Goal: Task Accomplishment & Management: Complete application form

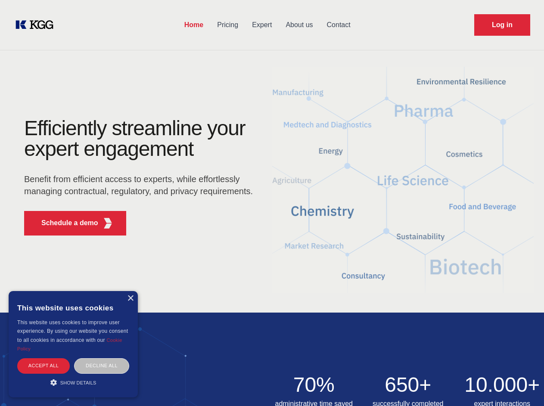
click at [272, 203] on div "Efficiently streamline your expert engagement Benefit from efficient access to …" at bounding box center [141, 180] width 262 height 125
click at [65, 223] on p "Schedule a demo" at bounding box center [69, 223] width 57 height 10
click at [130, 299] on div "× This website uses cookies This website uses cookies to improve user experienc…" at bounding box center [73, 344] width 129 height 106
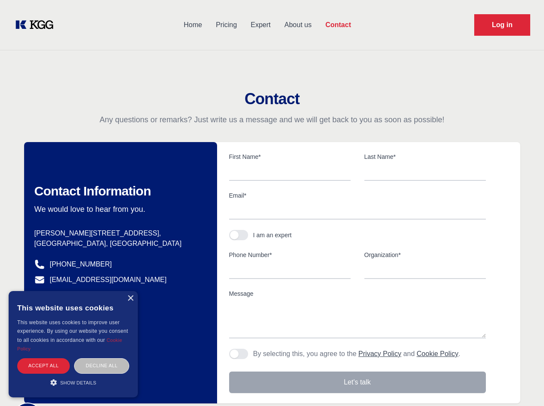
click at [44, 366] on div "Accept all" at bounding box center [43, 365] width 53 height 15
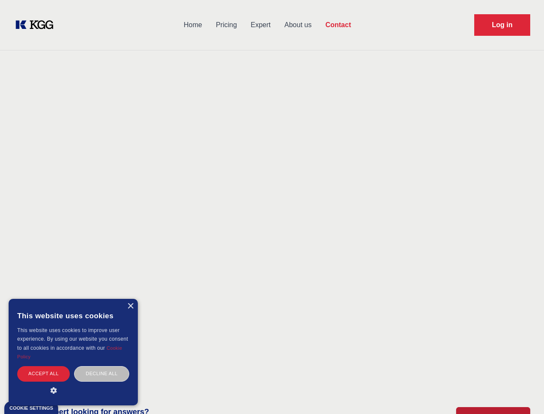
click at [102, 366] on div "Decline all" at bounding box center [101, 373] width 55 height 15
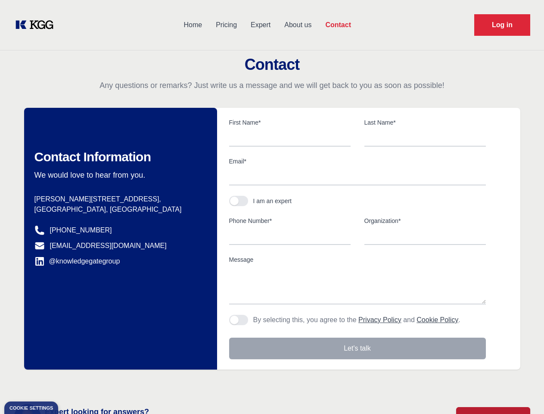
click at [73, 383] on main "Contact Any questions or remarks? Just write us a message and we will get back …" at bounding box center [272, 224] width 544 height 448
